Goal: Task Accomplishment & Management: Complete application form

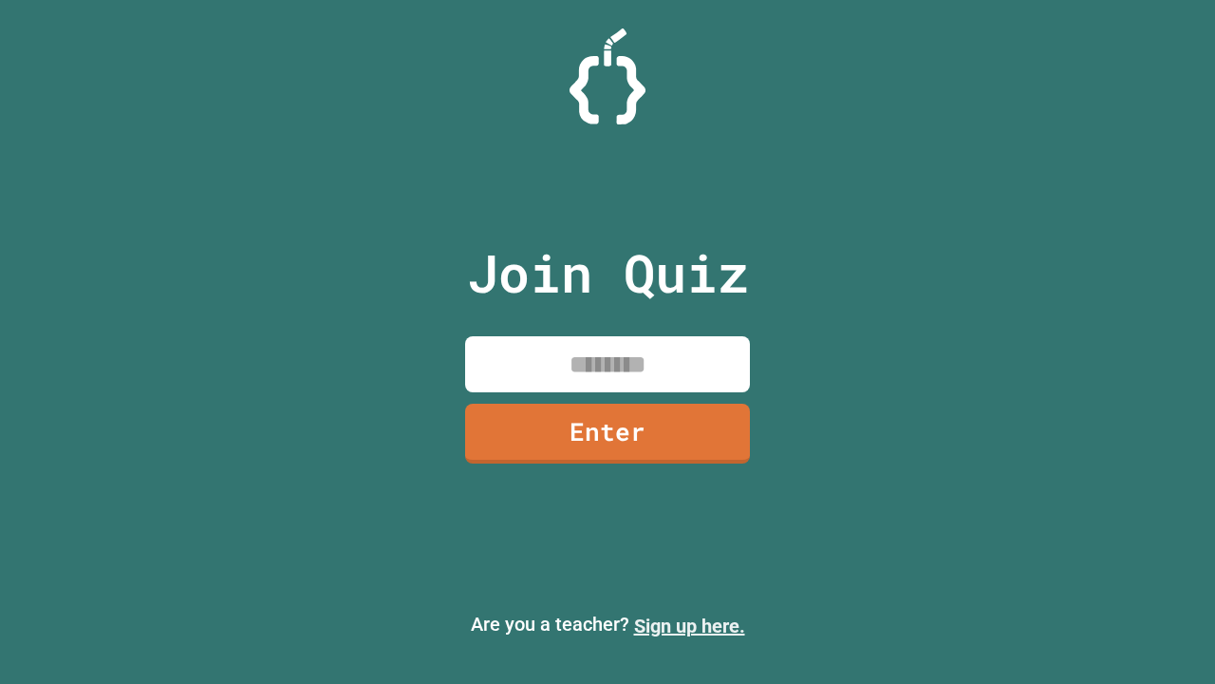
click at [689, 626] on link "Sign up here." at bounding box center [689, 625] width 111 height 23
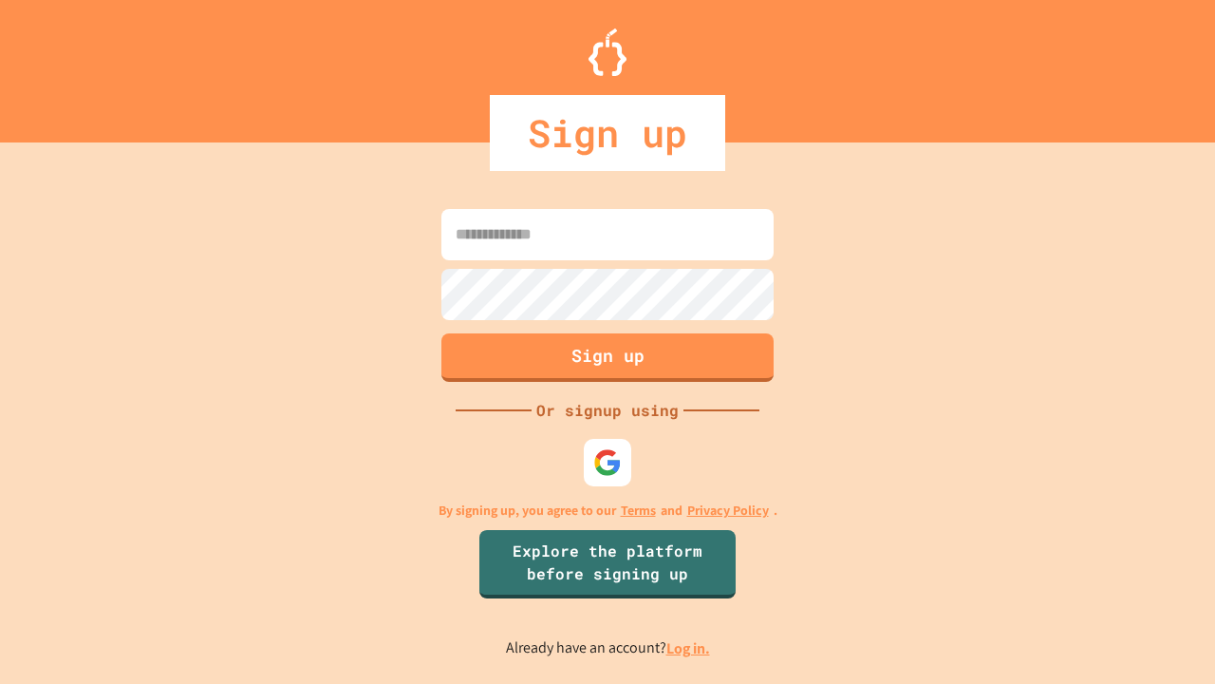
click at [689, 647] on link "Log in." at bounding box center [688, 648] width 44 height 20
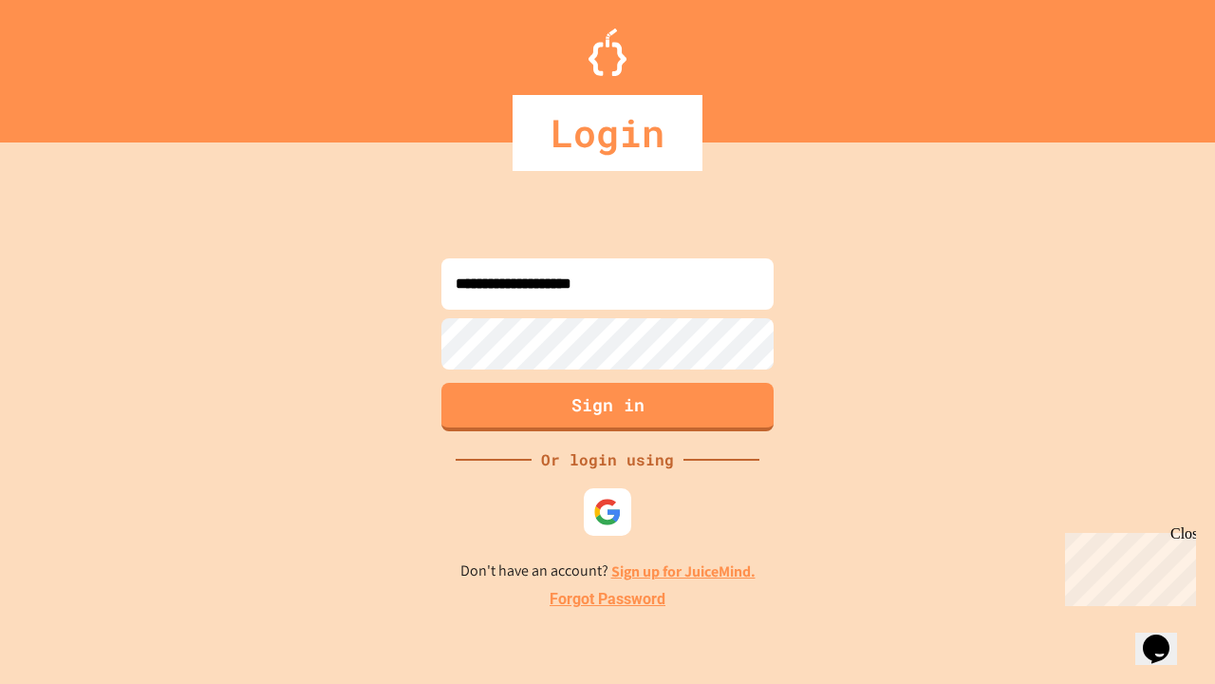
type input "**********"
